Goal: Navigation & Orientation: Find specific page/section

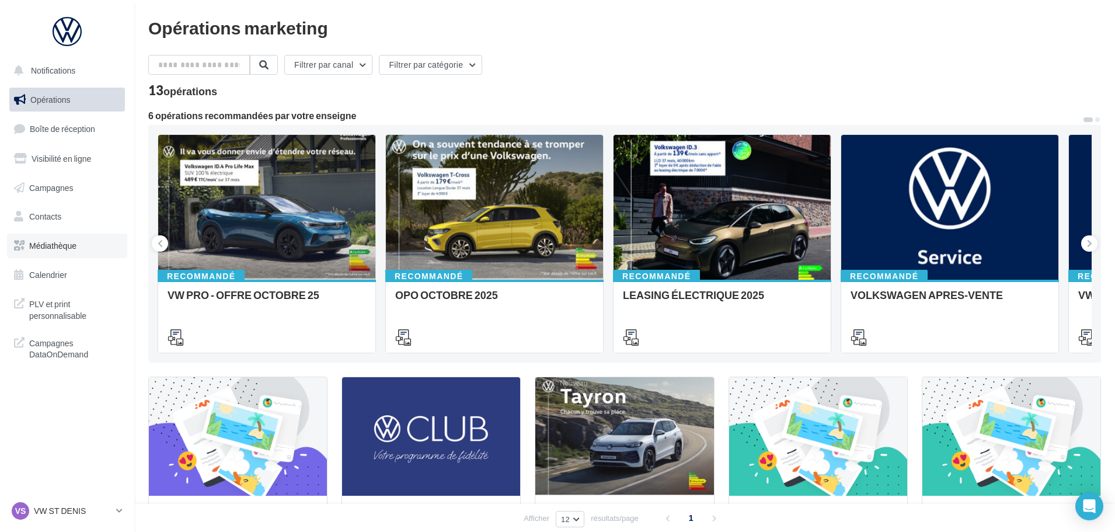
click at [83, 251] on link "Médiathèque" at bounding box center [67, 246] width 120 height 25
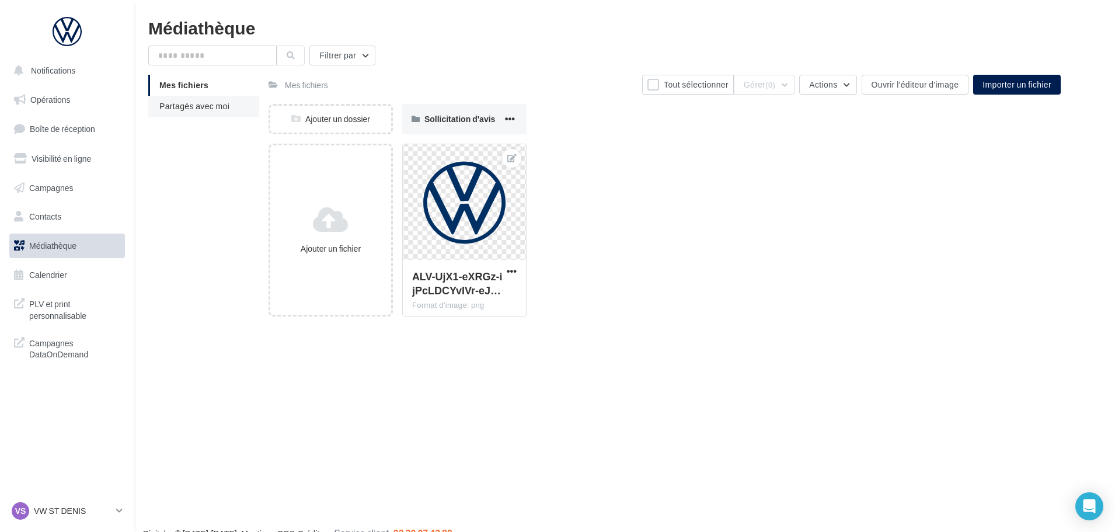
click at [200, 109] on span "Partagés avec moi" at bounding box center [194, 106] width 70 height 10
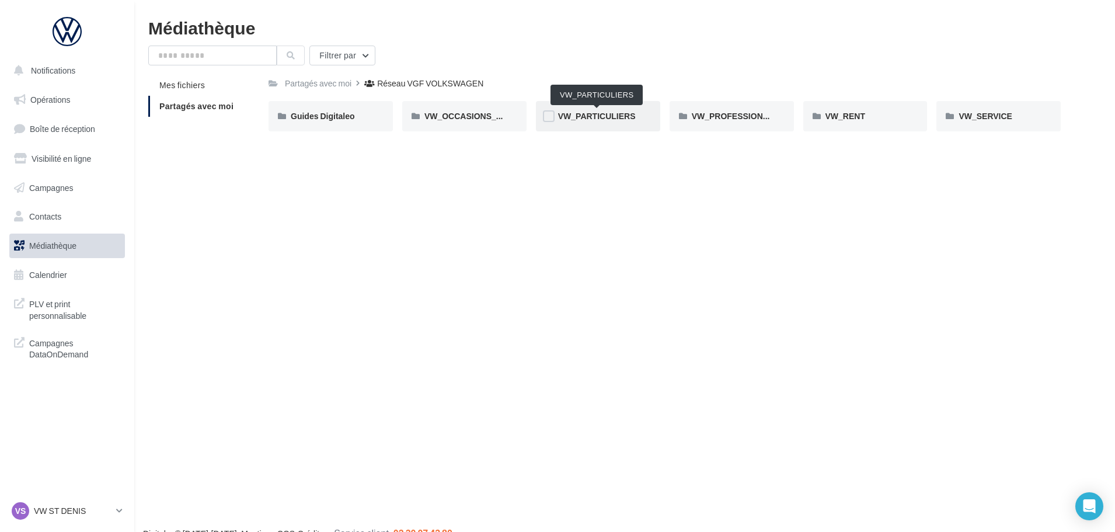
click at [626, 117] on span "VW_PARTICULIERS" at bounding box center [597, 116] width 78 height 10
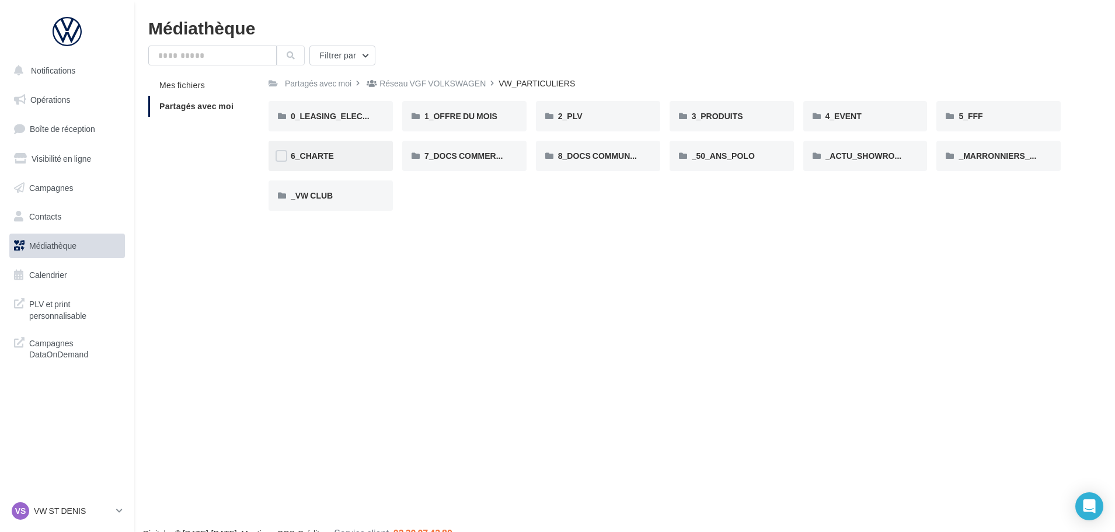
click at [331, 153] on span "6_CHARTE" at bounding box center [312, 156] width 43 height 10
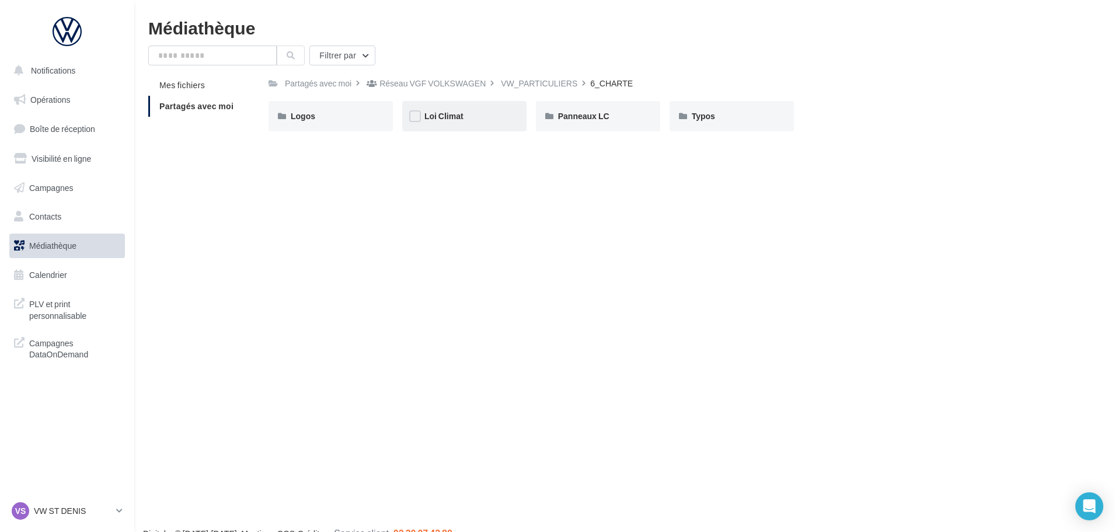
click at [441, 109] on div "Loi Climat" at bounding box center [464, 116] width 124 height 30
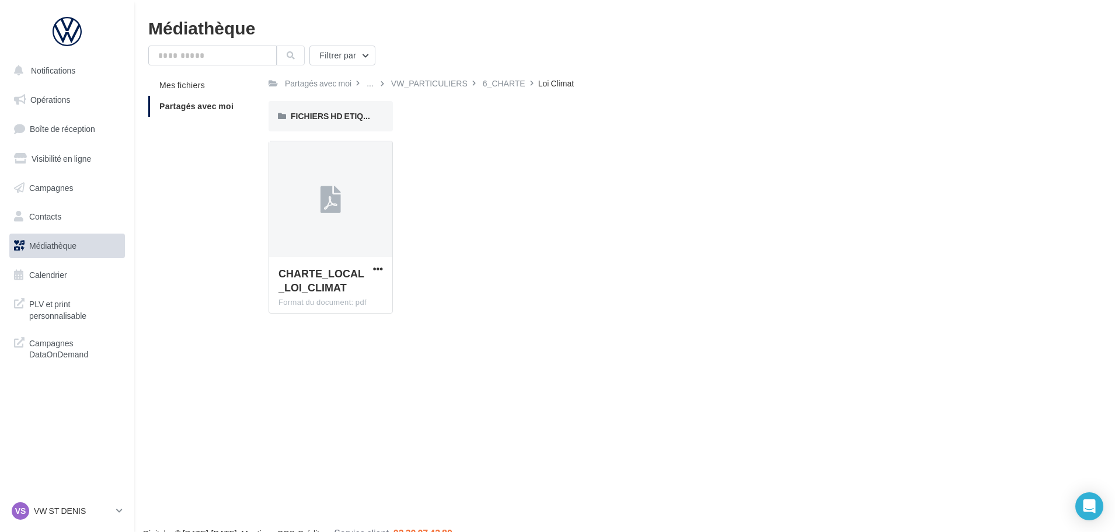
click at [501, 81] on div "6_CHARTE" at bounding box center [504, 84] width 43 height 12
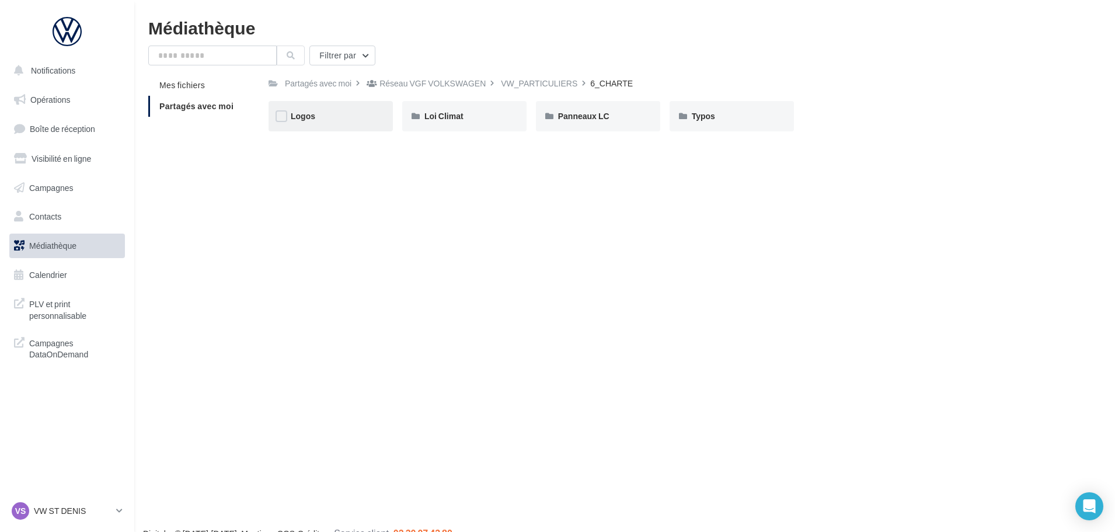
click at [356, 124] on div "Logos" at bounding box center [331, 116] width 124 height 30
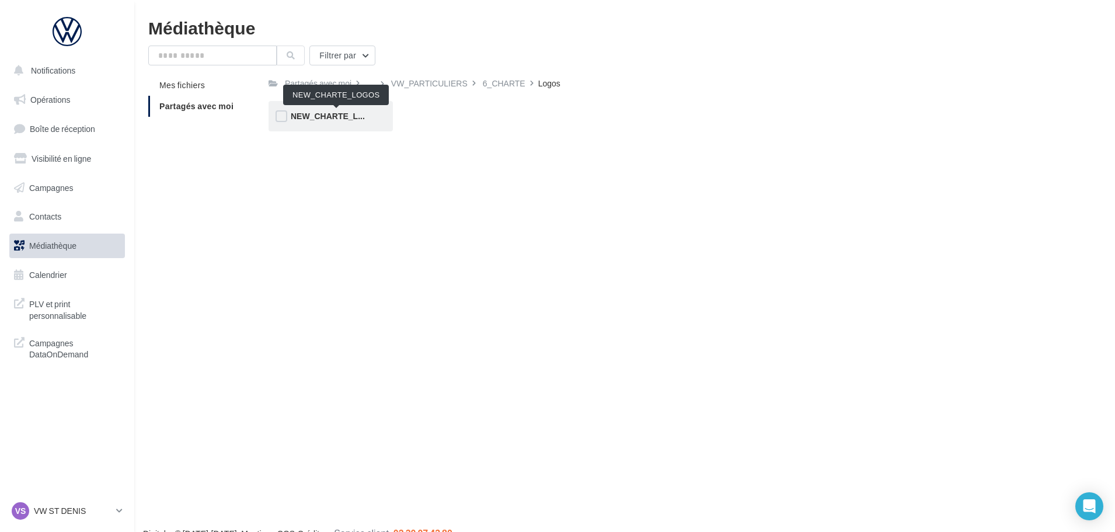
click at [327, 121] on span "NEW_CHARTE_LOGOS" at bounding box center [337, 116] width 92 height 10
click at [346, 119] on span "NEW_CHARTE_LOGOS" at bounding box center [337, 116] width 92 height 10
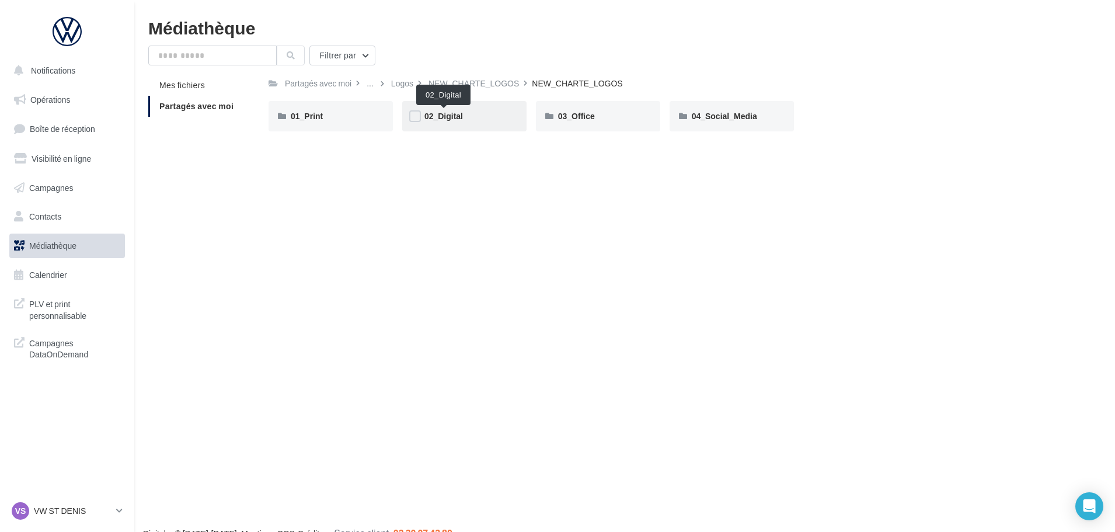
click at [447, 117] on span "02_Digital" at bounding box center [444, 116] width 39 height 10
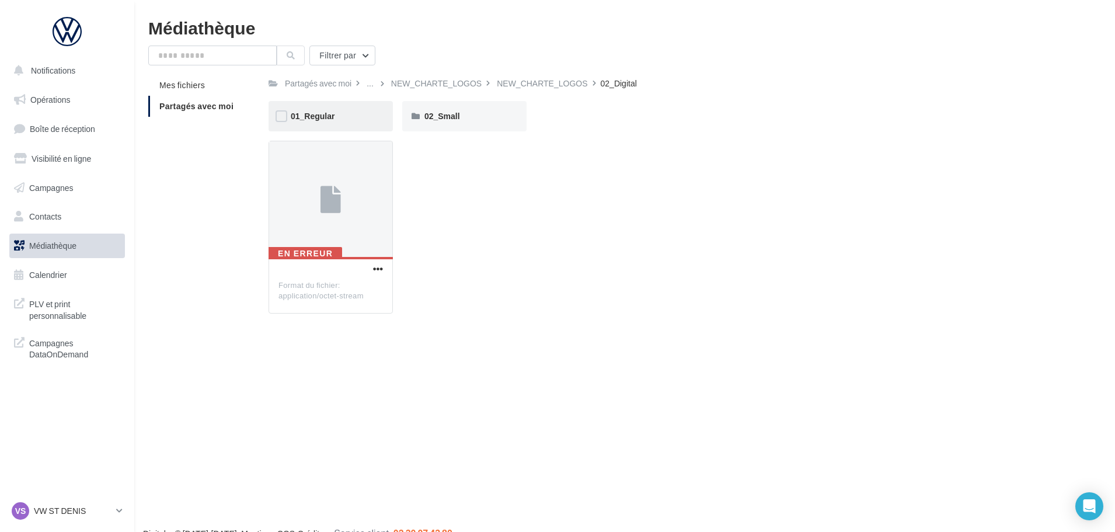
click at [340, 111] on div "01_Regular" at bounding box center [331, 116] width 80 height 12
click at [347, 116] on div "01_DarkBlue" at bounding box center [331, 116] width 80 height 12
click at [399, 86] on div "02_Digital" at bounding box center [409, 84] width 36 height 12
click at [420, 86] on div "NEW_CHARTE_LOGOS" at bounding box center [436, 84] width 91 height 12
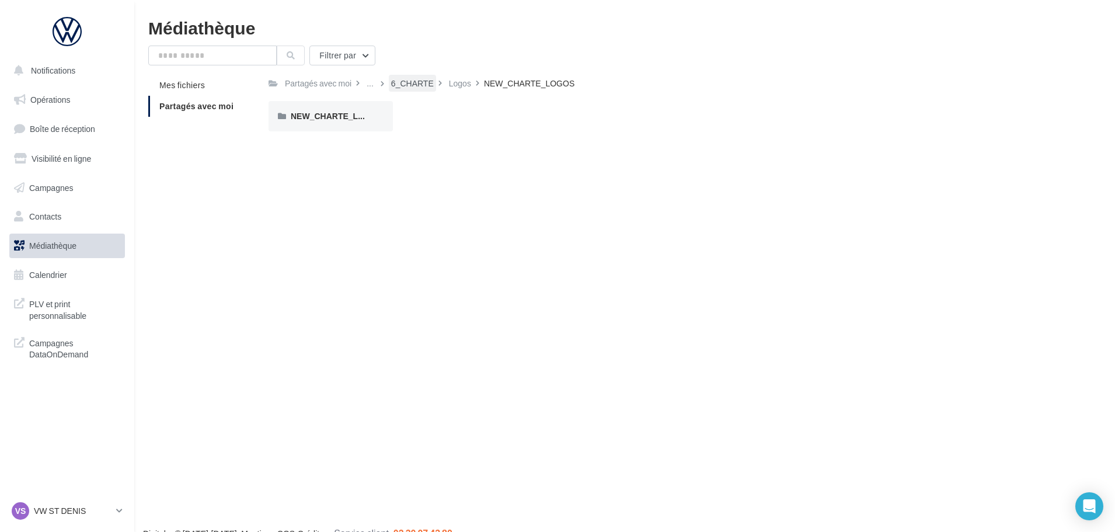
click at [406, 84] on div "6_CHARTE" at bounding box center [412, 84] width 43 height 12
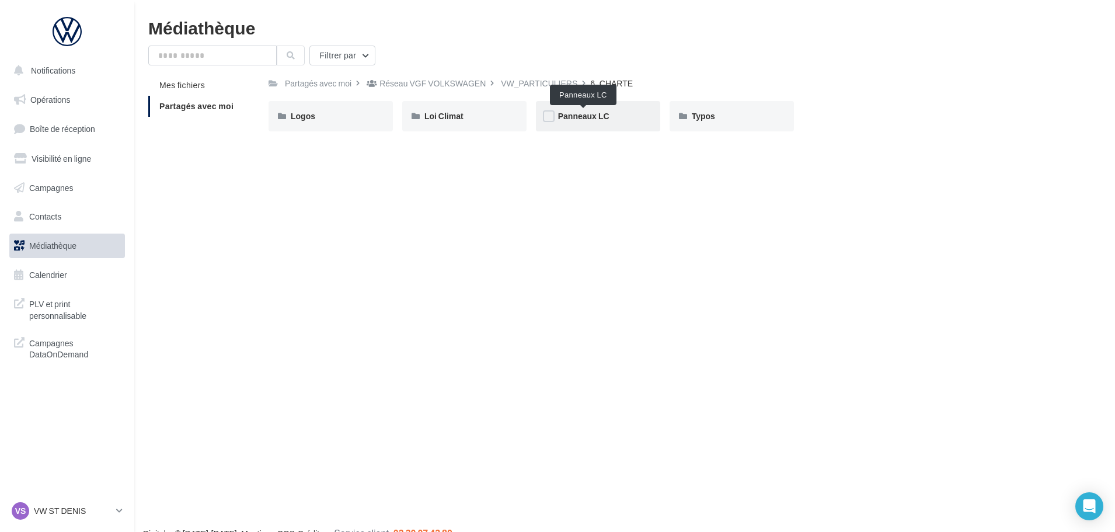
click at [609, 114] on span "Panneaux LC" at bounding box center [583, 116] width 51 height 10
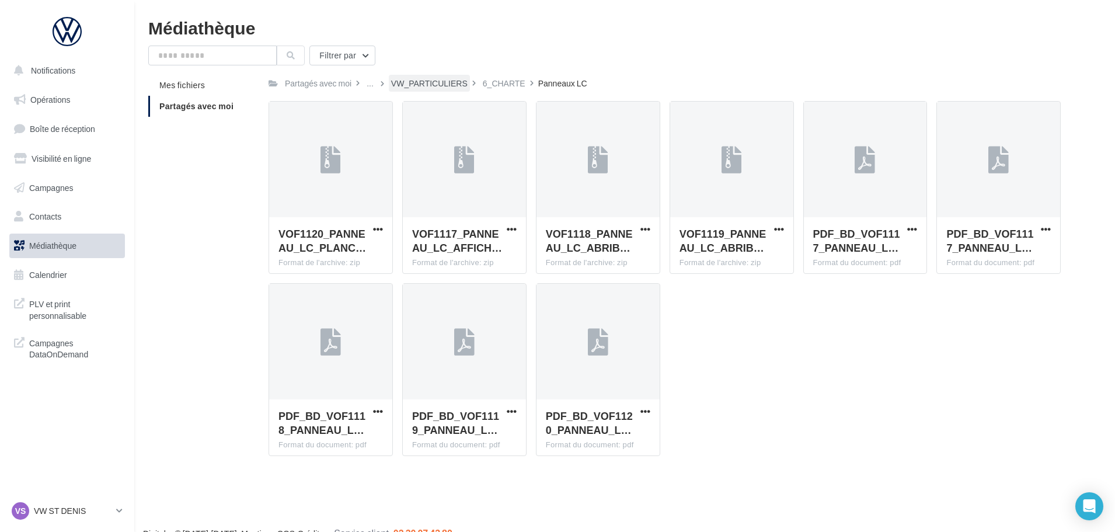
click at [424, 84] on div "VW_PARTICULIERS" at bounding box center [429, 84] width 77 height 12
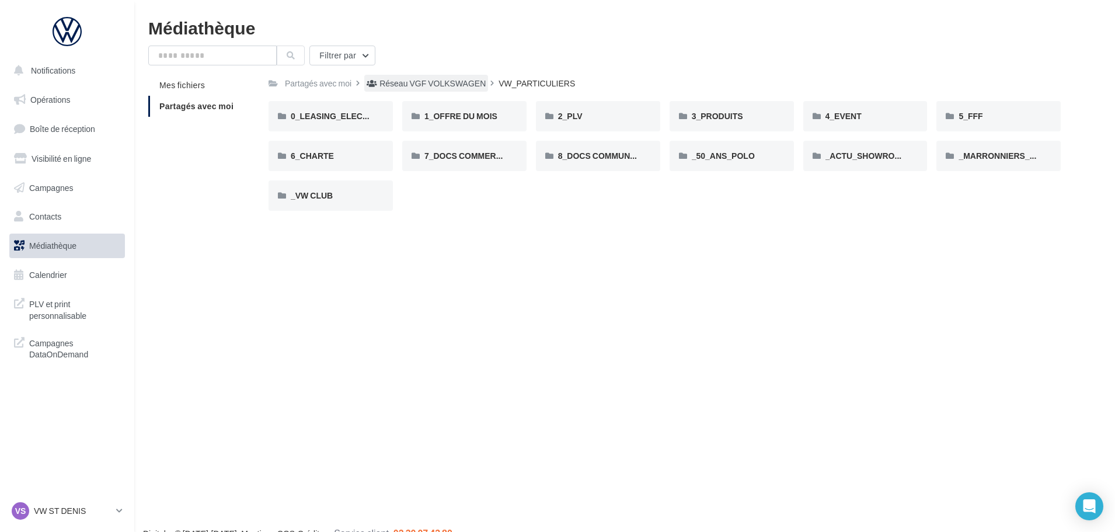
click at [394, 88] on div "Réseau VGF VOLKSWAGEN" at bounding box center [433, 84] width 106 height 12
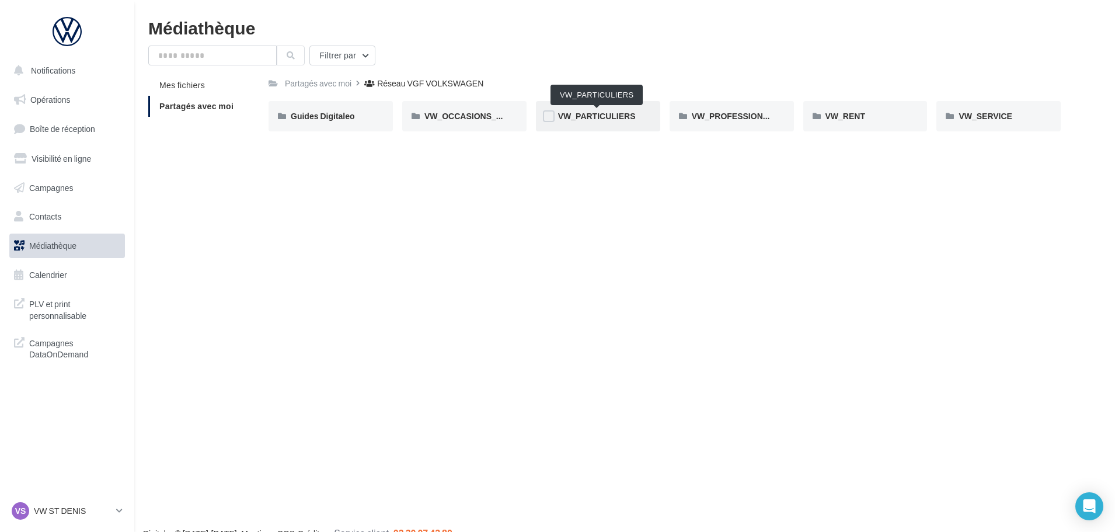
click at [603, 113] on span "VW_PARTICULIERS" at bounding box center [597, 116] width 78 height 10
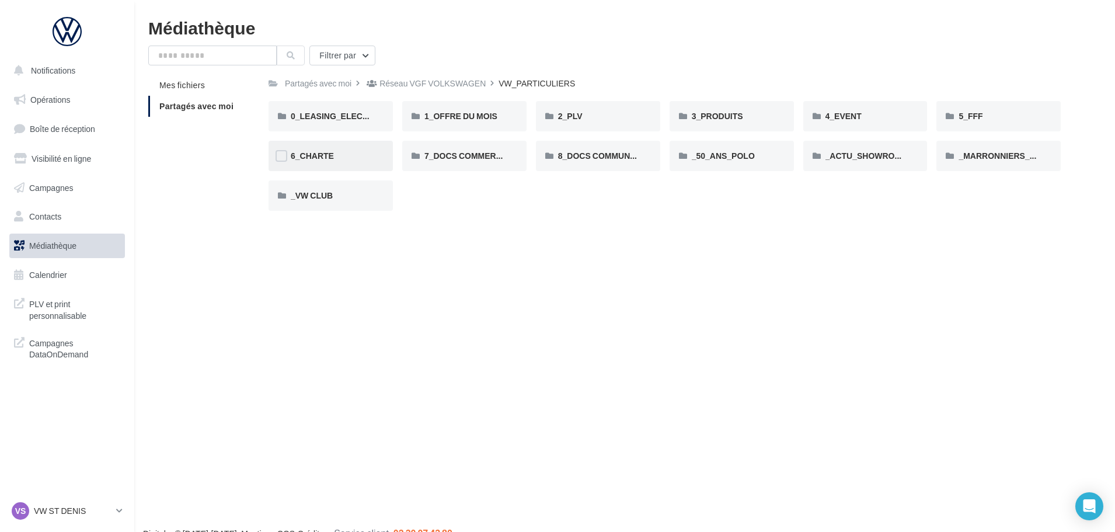
click at [333, 164] on div "6_CHARTE" at bounding box center [331, 156] width 124 height 30
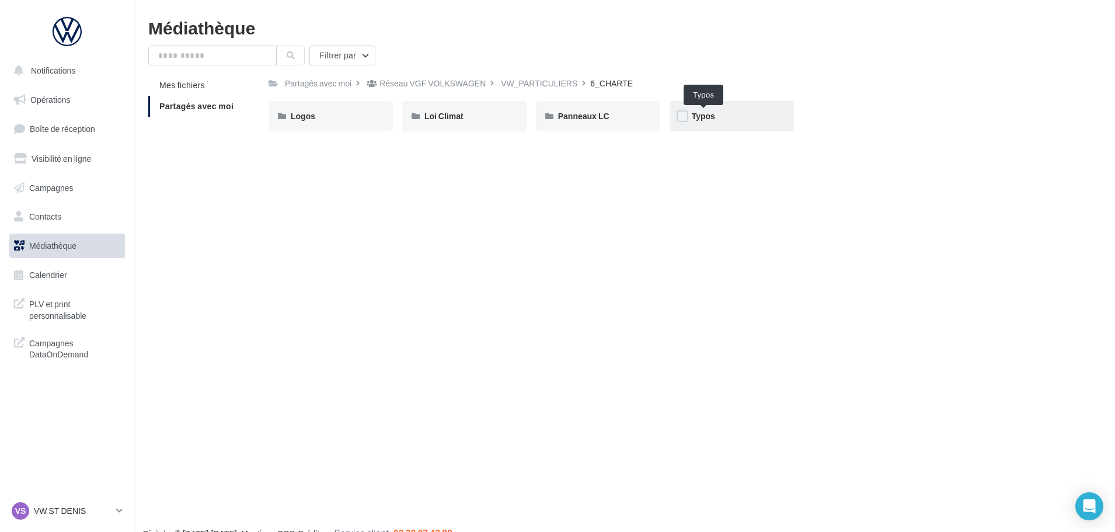
click at [704, 112] on span "Typos" at bounding box center [703, 116] width 23 height 10
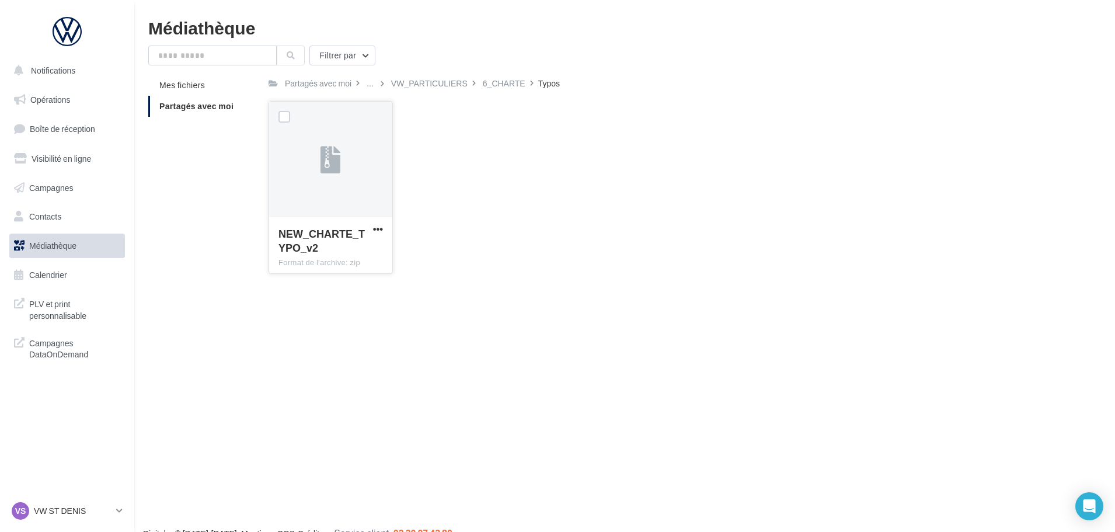
click at [333, 236] on span "NEW_CHARTE_TYPO_v2" at bounding box center [322, 240] width 86 height 27
click at [381, 225] on span "button" at bounding box center [378, 229] width 10 height 10
click at [408, 85] on div "VW_PARTICULIERS" at bounding box center [429, 84] width 77 height 12
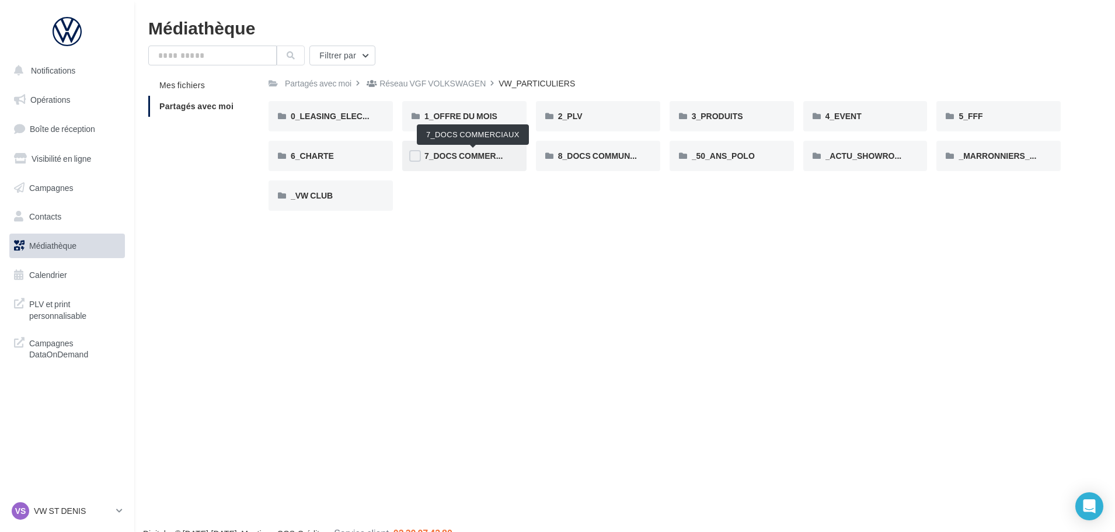
click at [450, 154] on span "7_DOCS COMMERCIAUX" at bounding box center [473, 156] width 97 height 10
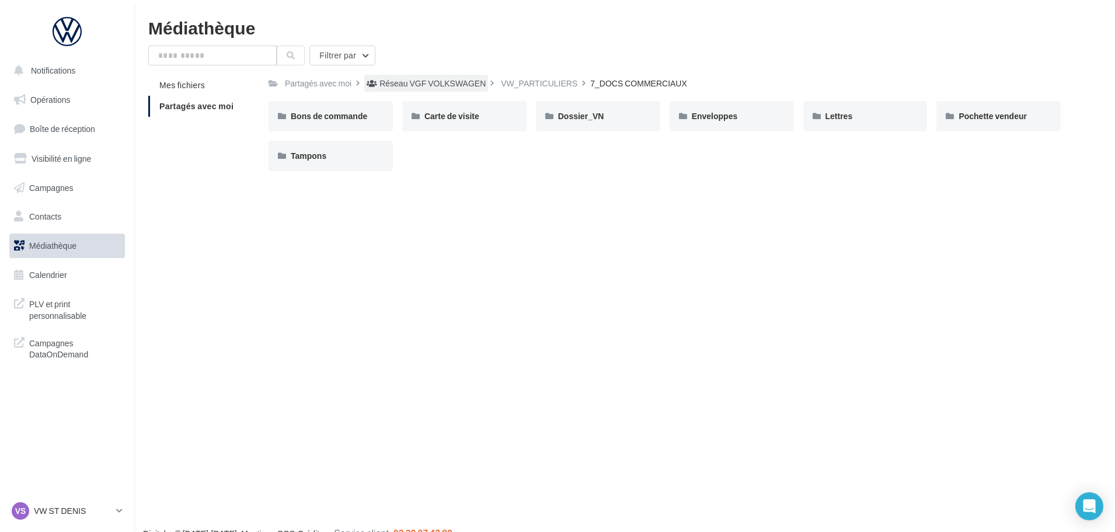
click at [406, 85] on div "Réseau VGF VOLKSWAGEN" at bounding box center [433, 84] width 106 height 12
